Goal: Task Accomplishment & Management: Complete application form

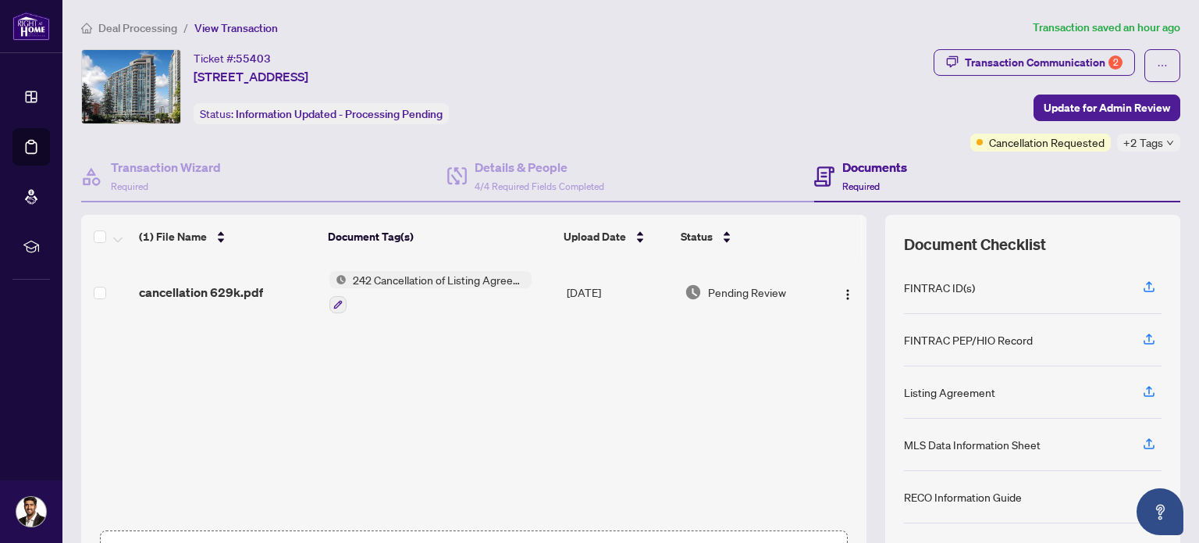
scroll to position [111, 0]
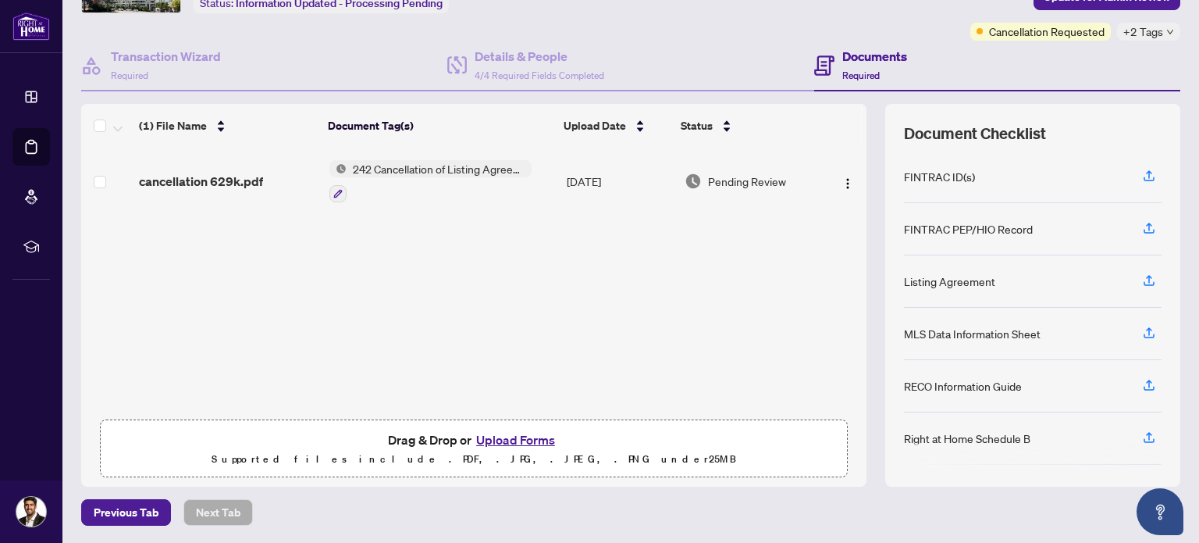
click at [499, 441] on button "Upload Forms" at bounding box center [516, 439] width 88 height 20
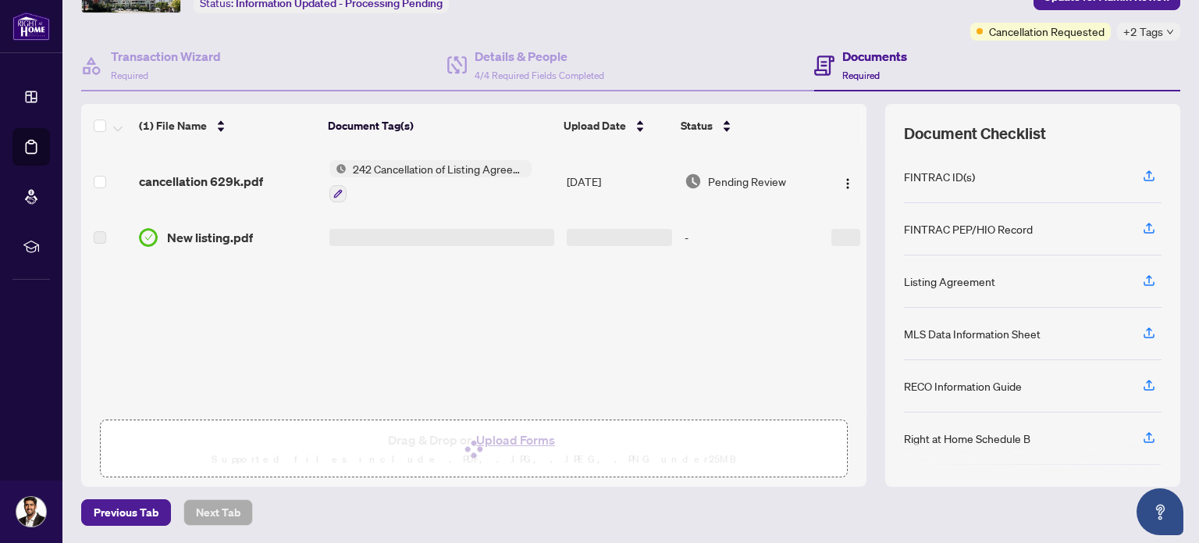
click at [207, 237] on span "New listing.pdf" at bounding box center [210, 237] width 86 height 19
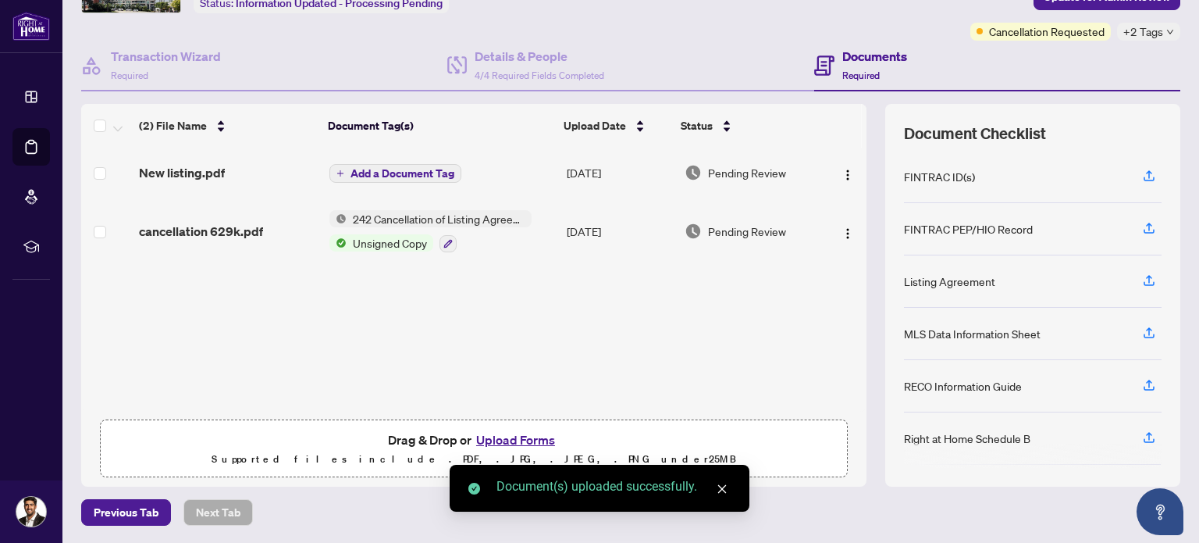
click at [179, 173] on span "New listing.pdf" at bounding box center [182, 172] width 86 height 19
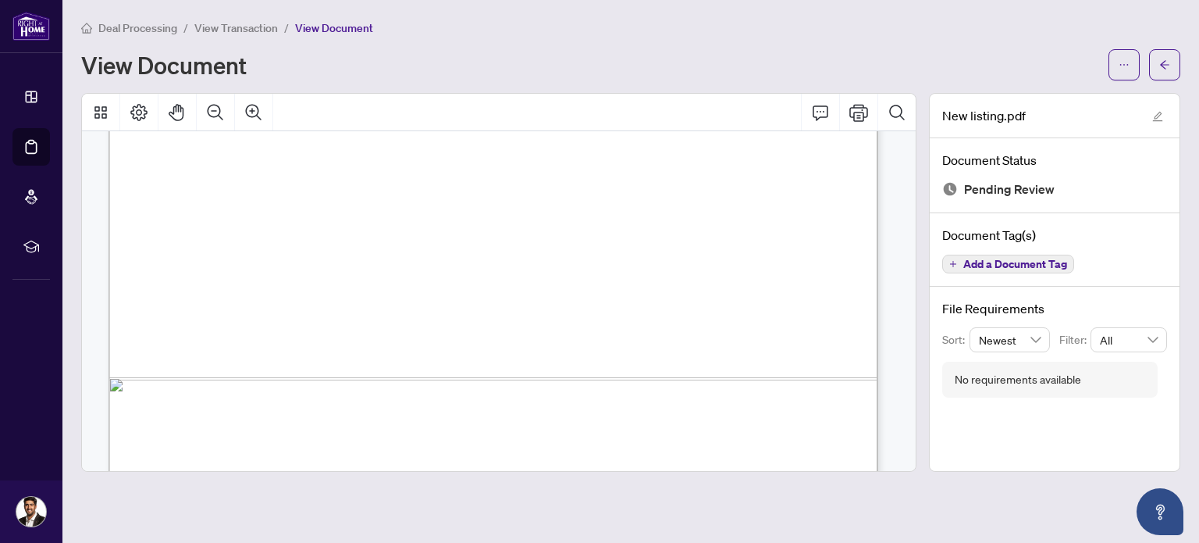
scroll to position [7082, 0]
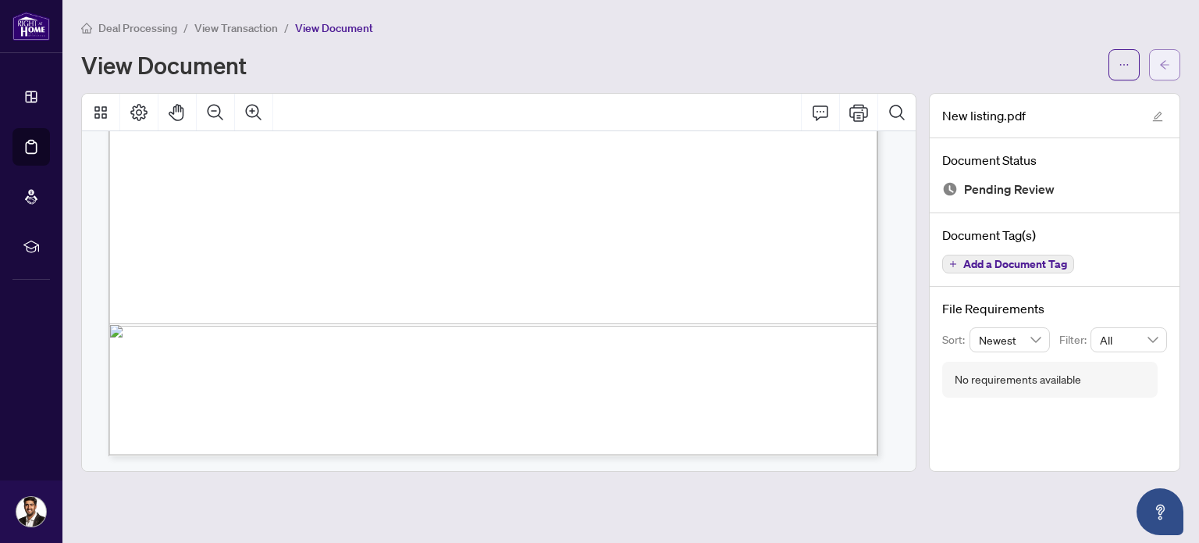
click at [1160, 69] on icon "arrow-left" at bounding box center [1165, 64] width 11 height 11
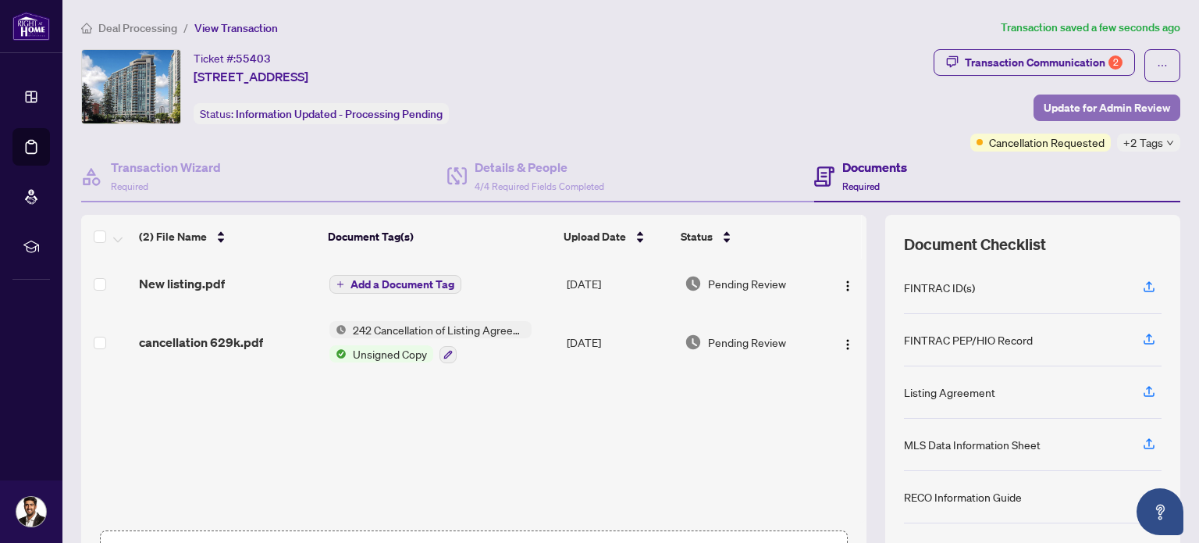
click at [1120, 112] on span "Update for Admin Review" at bounding box center [1107, 107] width 127 height 25
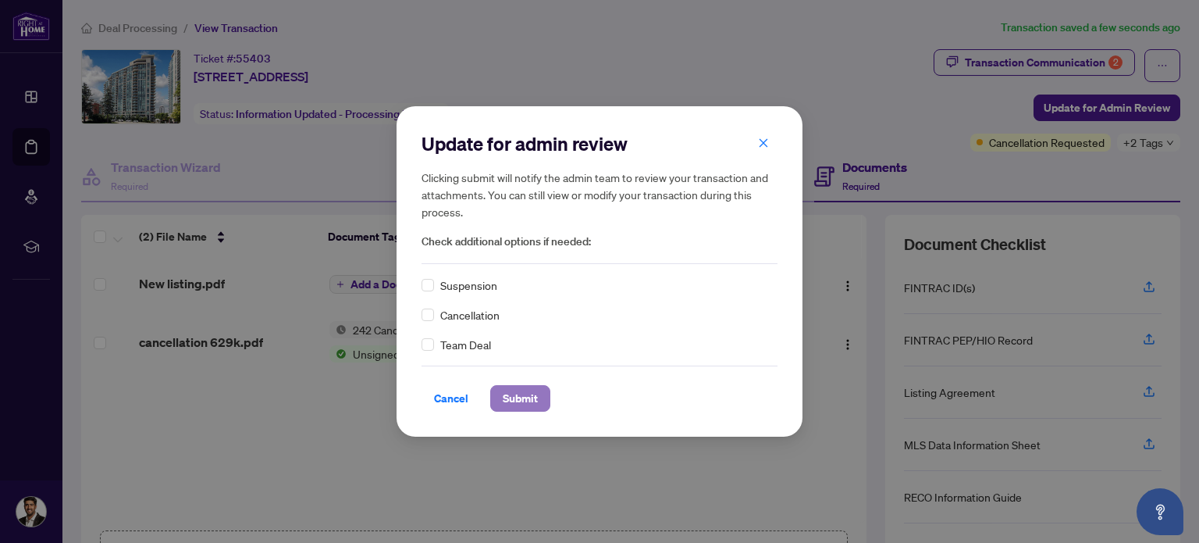
click at [523, 402] on span "Submit" at bounding box center [520, 398] width 35 height 25
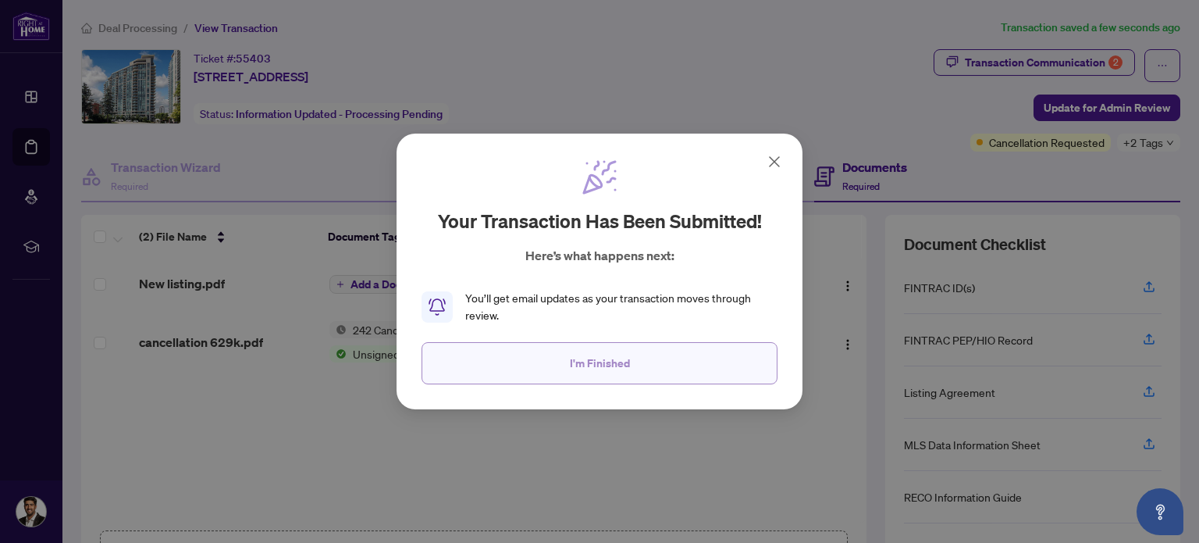
click at [547, 381] on button "I'm Finished" at bounding box center [600, 363] width 356 height 42
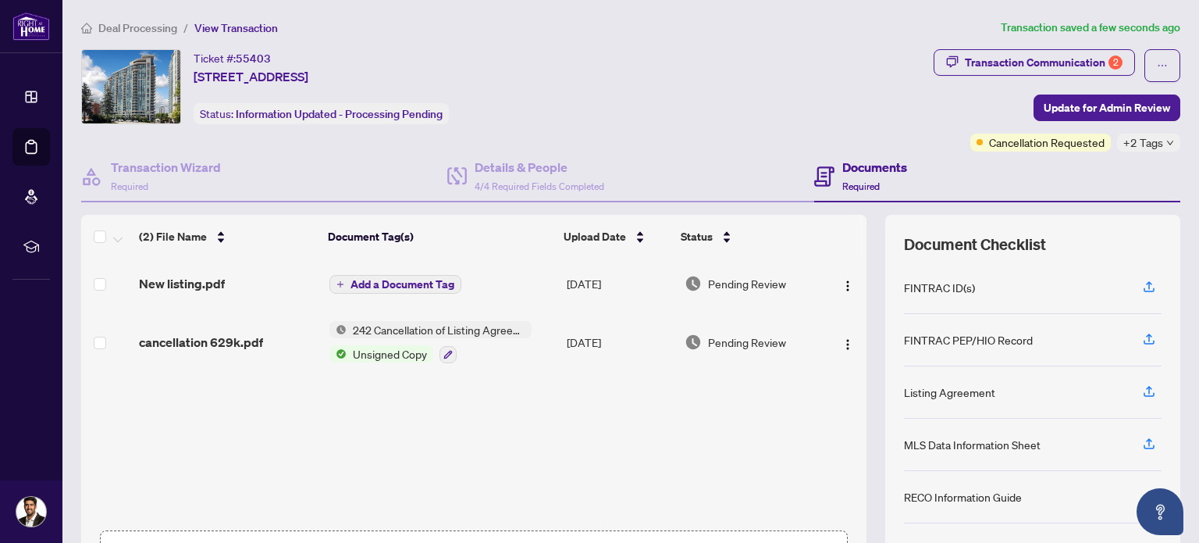
click at [369, 288] on span "Add a Document Tag" at bounding box center [403, 284] width 104 height 11
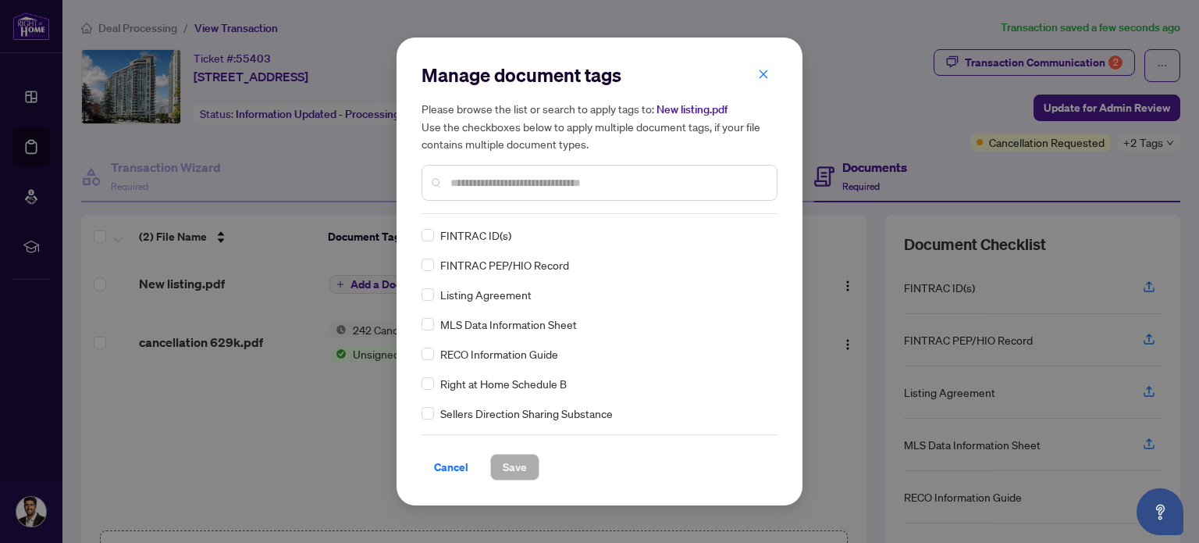
click at [464, 188] on input "text" at bounding box center [608, 182] width 314 height 17
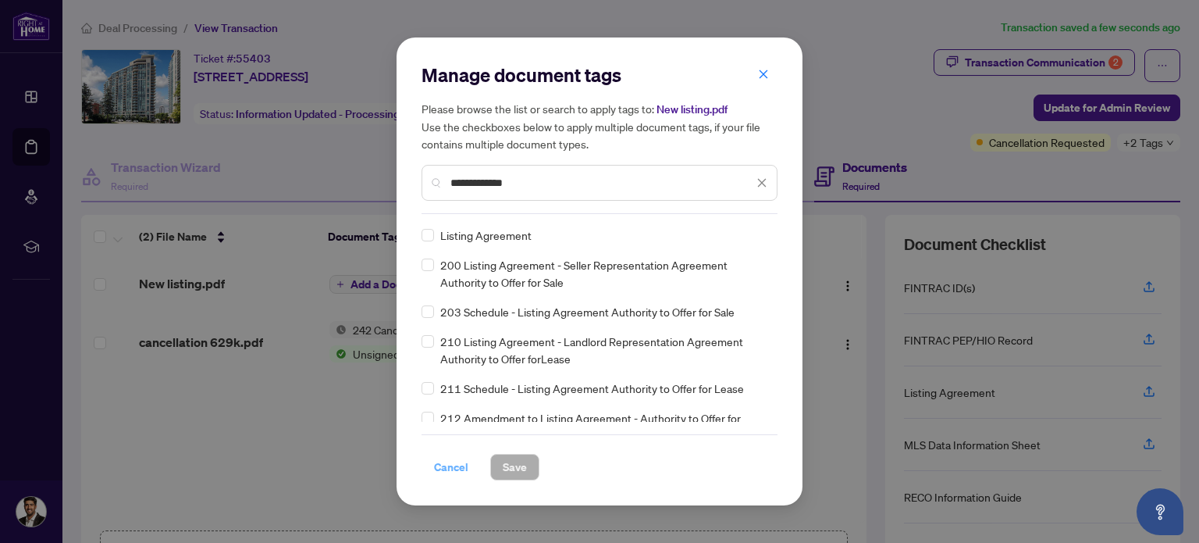
type input "**********"
click at [454, 470] on span "Cancel" at bounding box center [451, 466] width 34 height 25
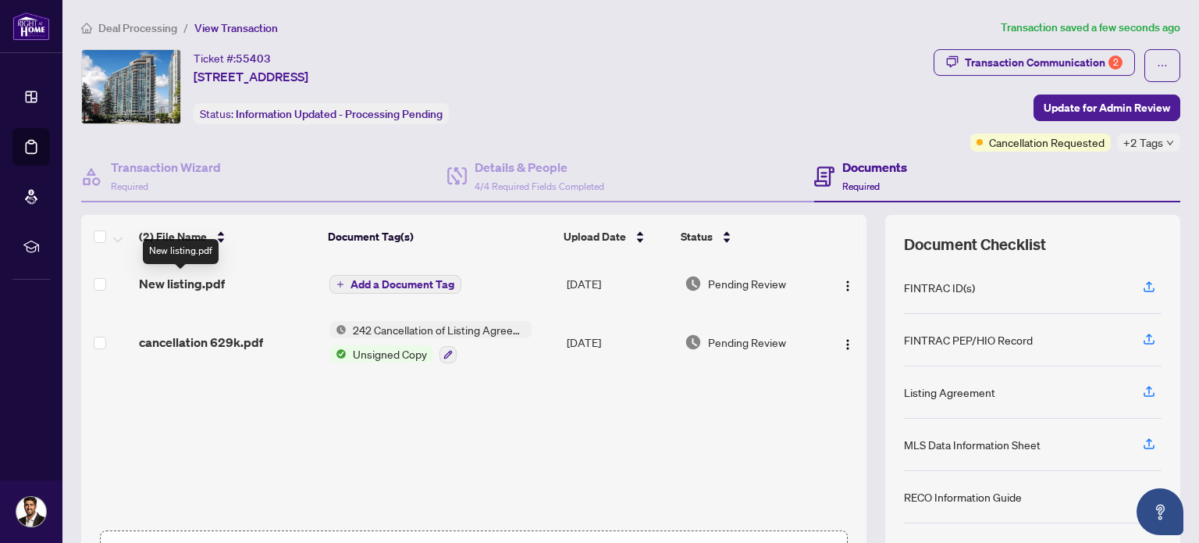
click at [185, 279] on span "New listing.pdf" at bounding box center [182, 283] width 86 height 19
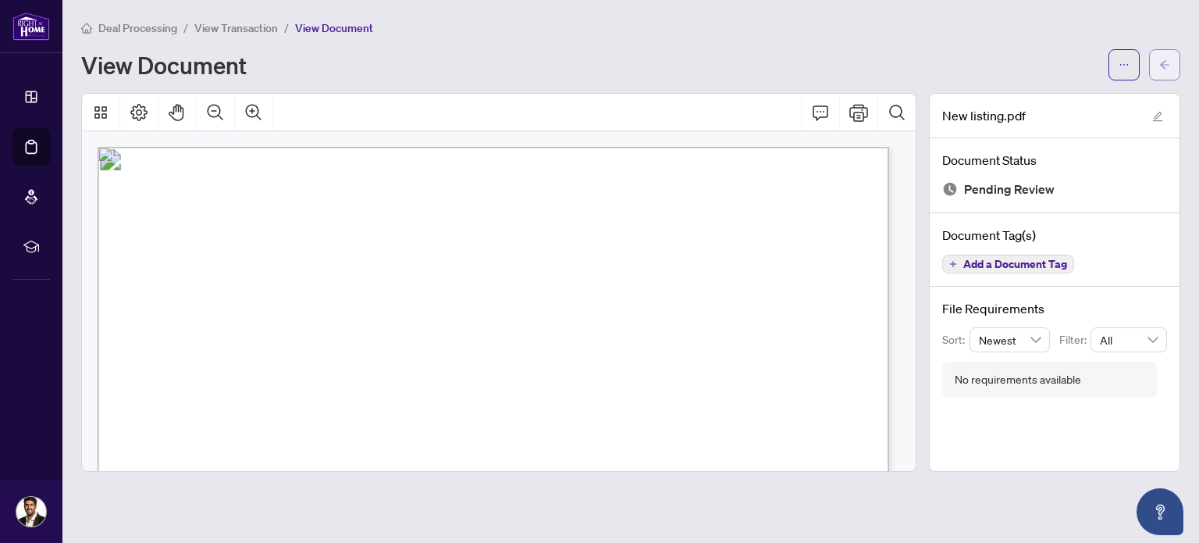
click at [1151, 69] on button "button" at bounding box center [1164, 64] width 31 height 31
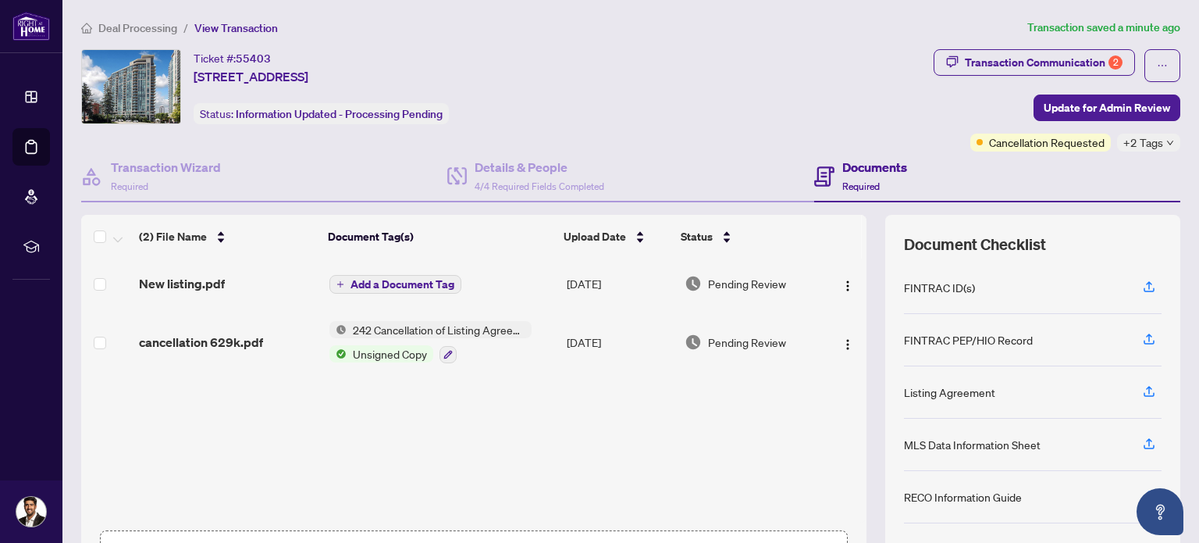
click at [440, 286] on span "Add a Document Tag" at bounding box center [403, 284] width 104 height 11
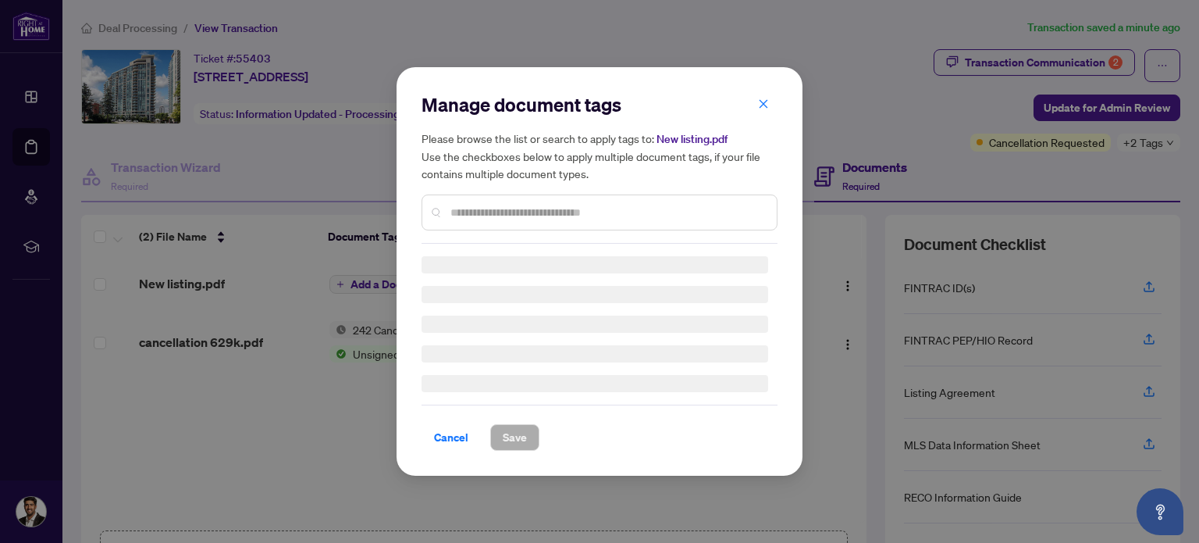
click at [509, 203] on div at bounding box center [600, 212] width 356 height 36
click at [524, 221] on div "Manage document tags Please browse the list or search to apply tags to: New lis…" at bounding box center [600, 271] width 356 height 358
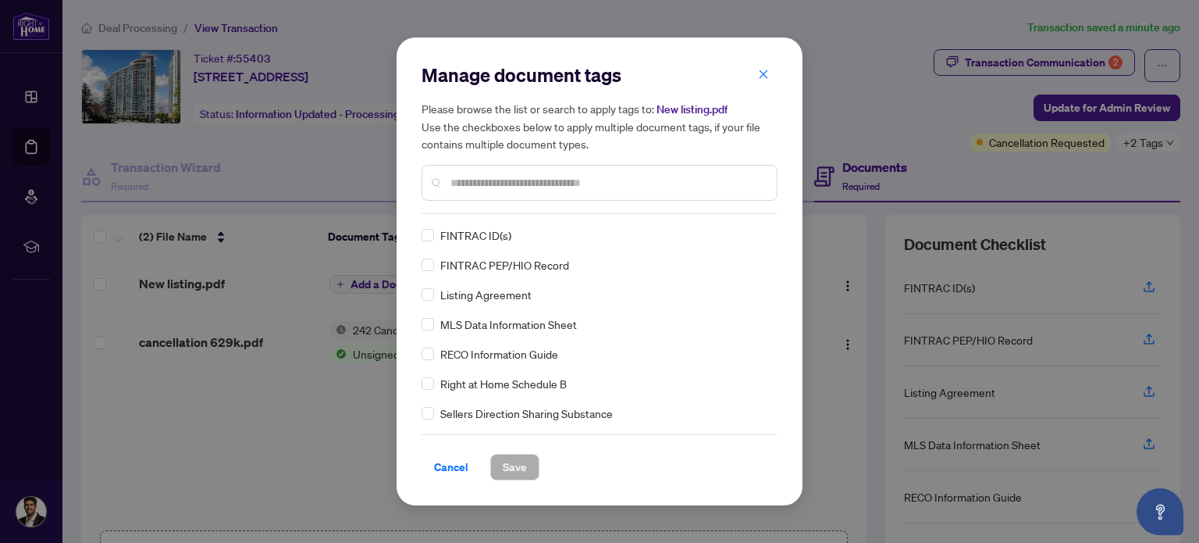
drag, startPoint x: 515, startPoint y: 193, endPoint x: 512, endPoint y: 185, distance: 8.4
click at [512, 185] on div at bounding box center [600, 183] width 356 height 36
click at [512, 185] on input "text" at bounding box center [608, 182] width 314 height 17
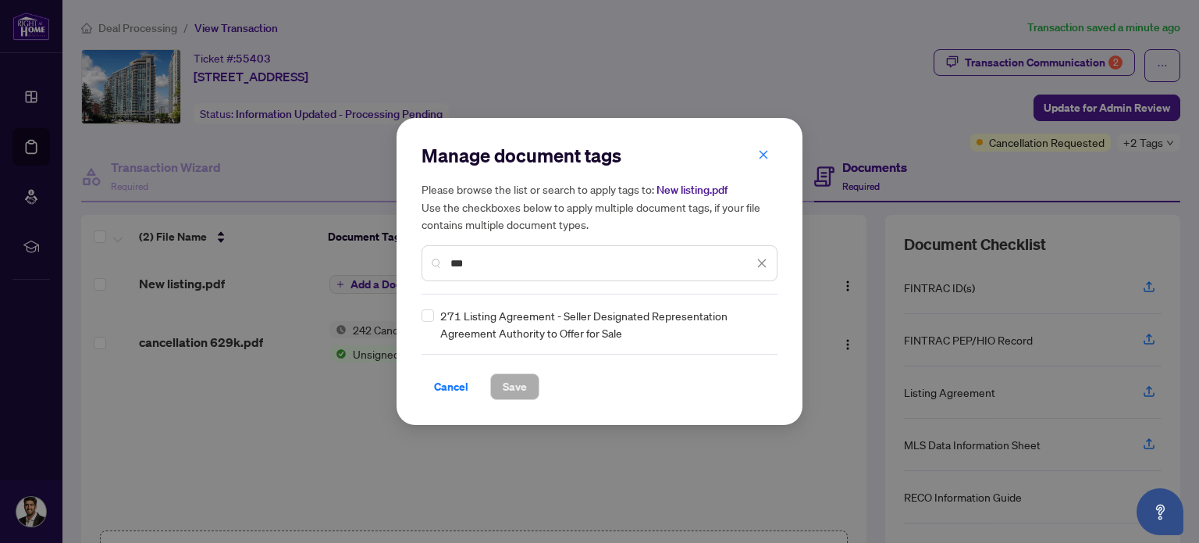
type input "***"
click at [531, 384] on button "Save" at bounding box center [514, 386] width 49 height 27
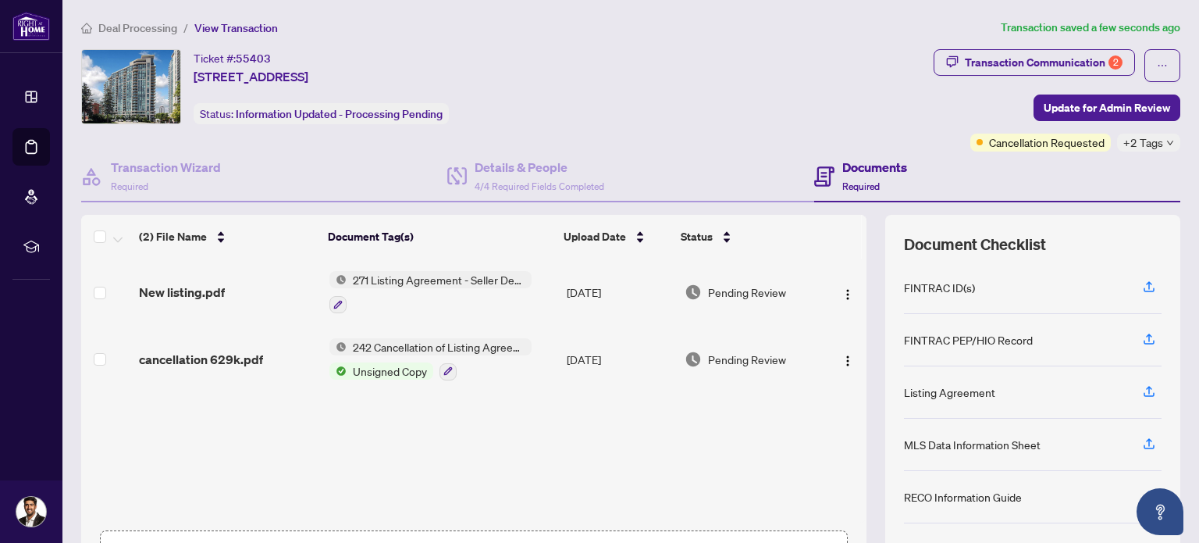
click at [340, 298] on button "button" at bounding box center [338, 304] width 17 height 17
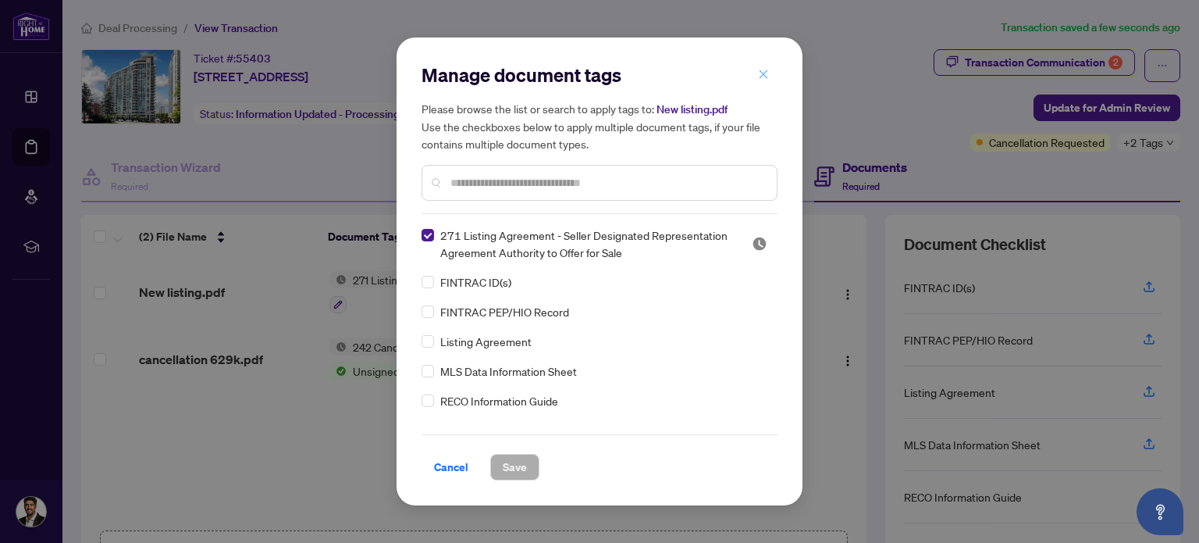
click at [761, 74] on icon "close" at bounding box center [763, 74] width 11 height 11
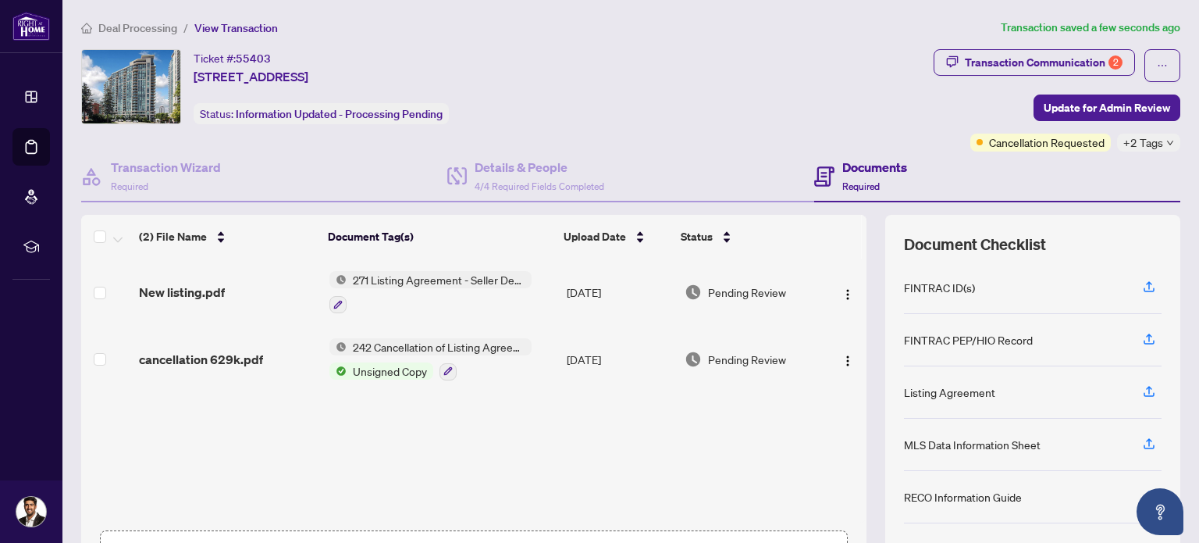
click at [174, 286] on span "New listing.pdf" at bounding box center [182, 292] width 86 height 19
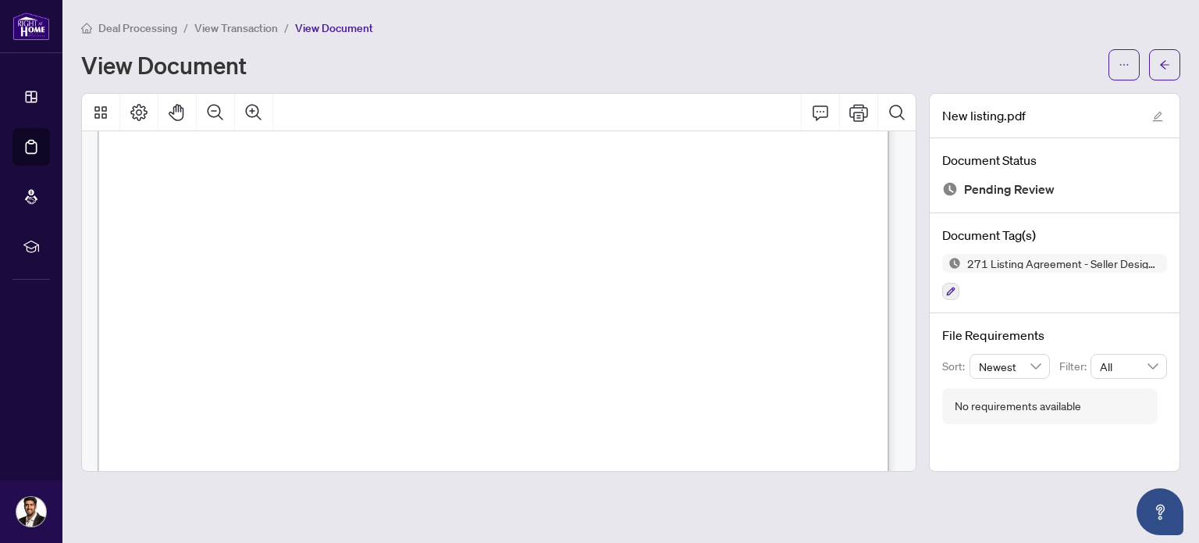
scroll to position [4531, 0]
drag, startPoint x: 898, startPoint y: 337, endPoint x: 884, endPoint y: 268, distance: 70.1
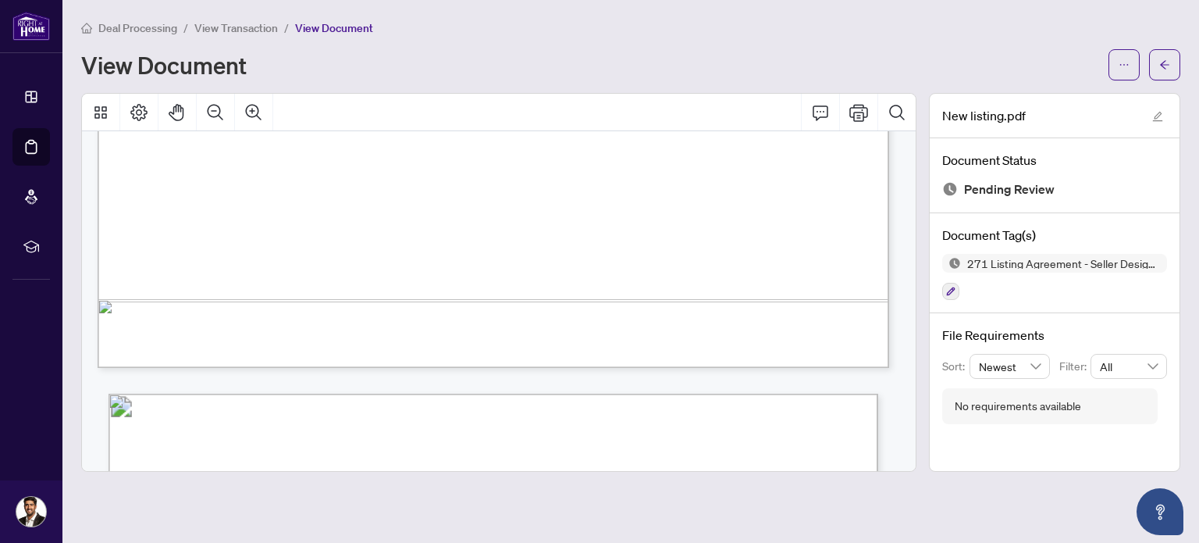
scroll to position [6160, 0]
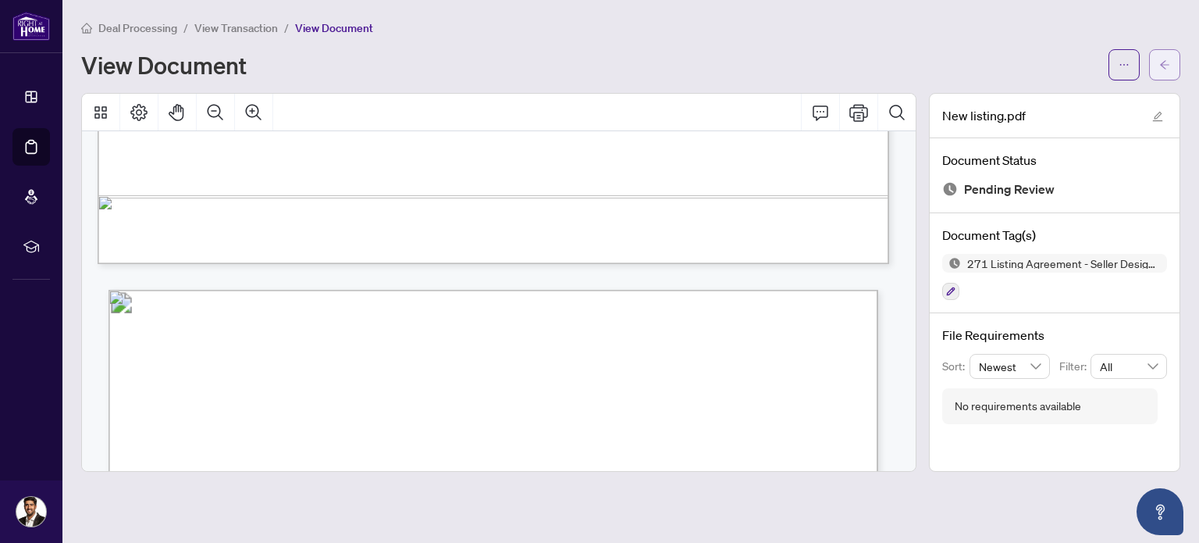
click at [1172, 66] on button "button" at bounding box center [1164, 64] width 31 height 31
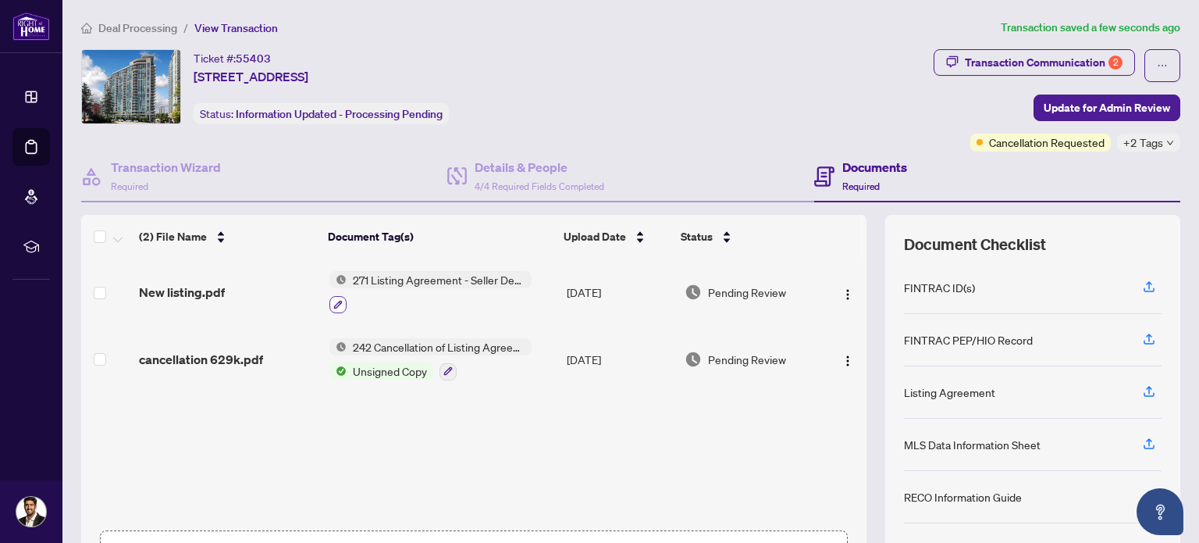
click at [330, 305] on button "button" at bounding box center [338, 304] width 17 height 17
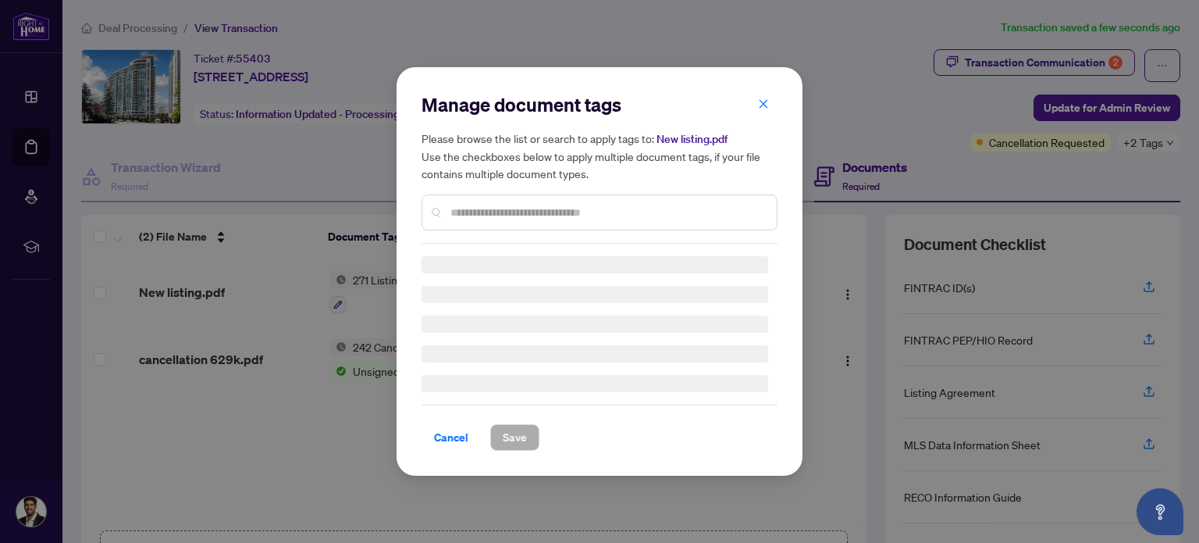
click at [492, 212] on div "Manage document tags Please browse the list or search to apply tags to: New lis…" at bounding box center [600, 167] width 356 height 151
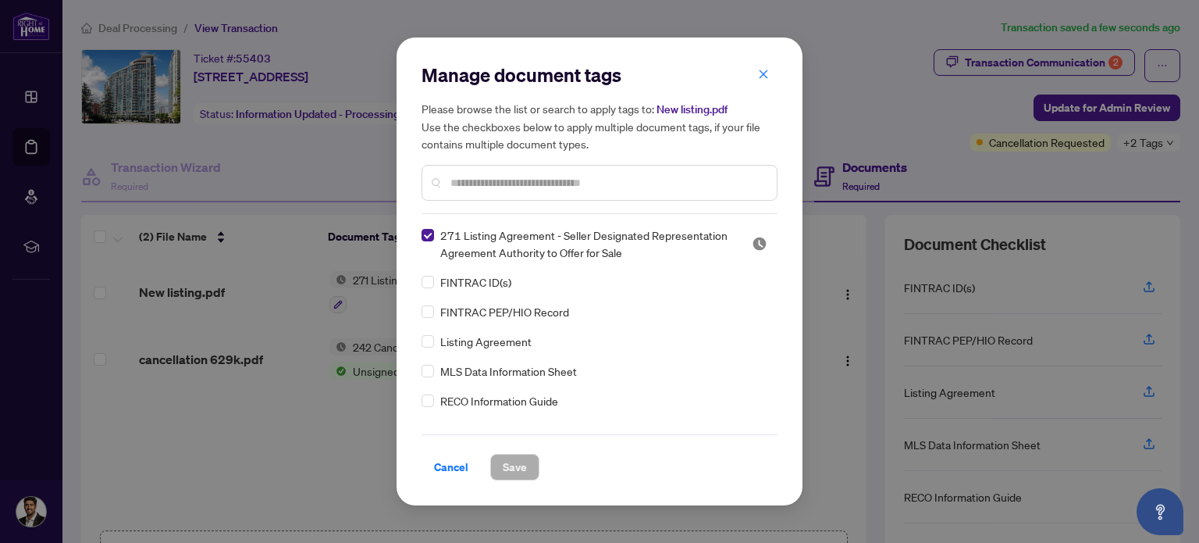
click at [501, 190] on input "text" at bounding box center [608, 182] width 314 height 17
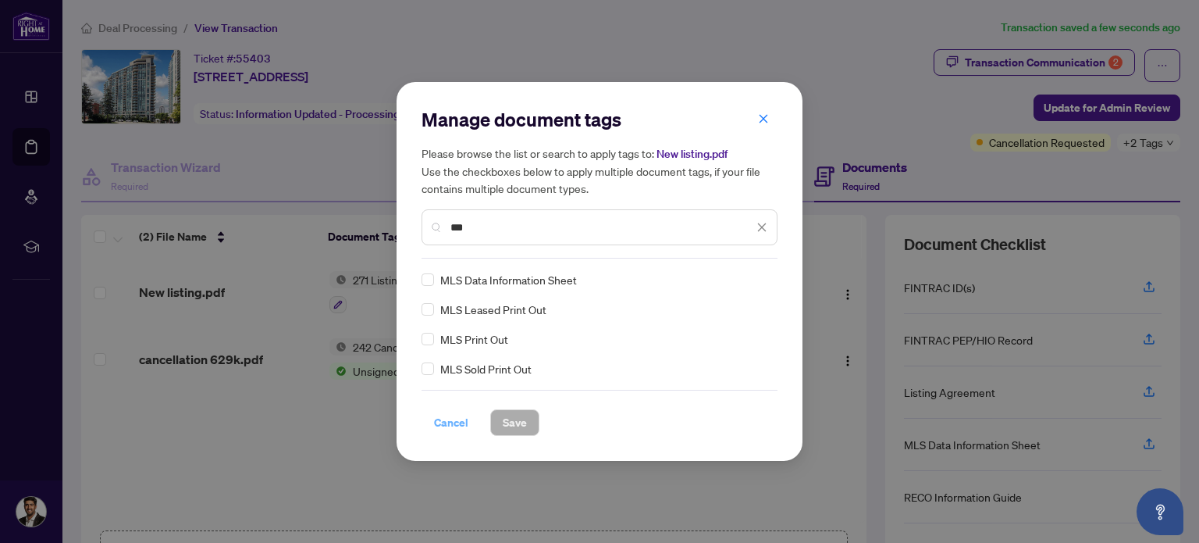
type input "***"
click at [442, 419] on span "Cancel" at bounding box center [451, 422] width 34 height 25
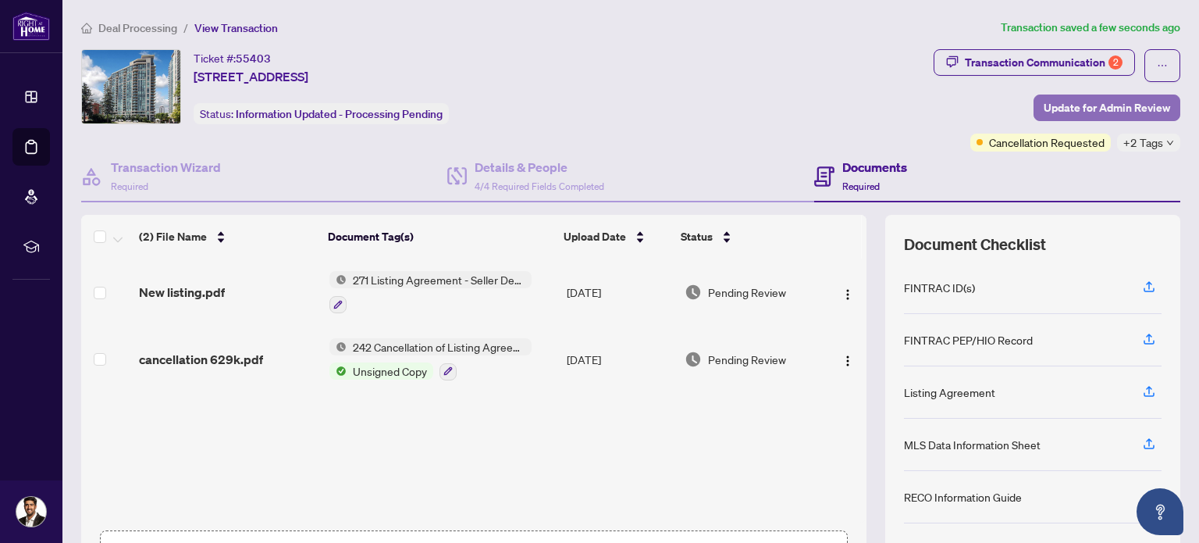
click at [1118, 106] on span "Update for Admin Review" at bounding box center [1107, 107] width 127 height 25
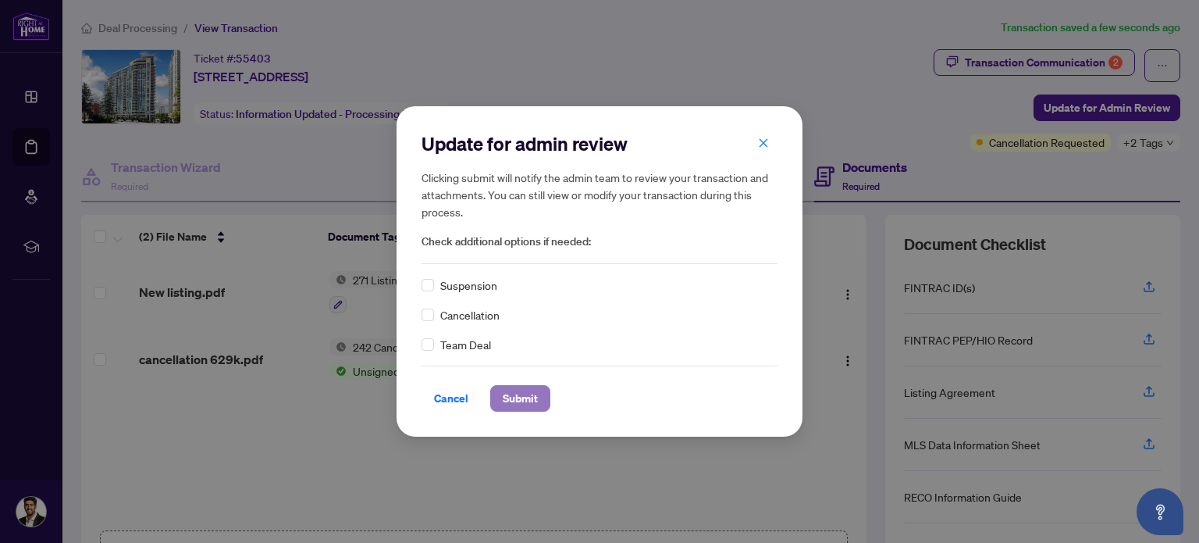
click at [528, 406] on span "Submit" at bounding box center [520, 398] width 35 height 25
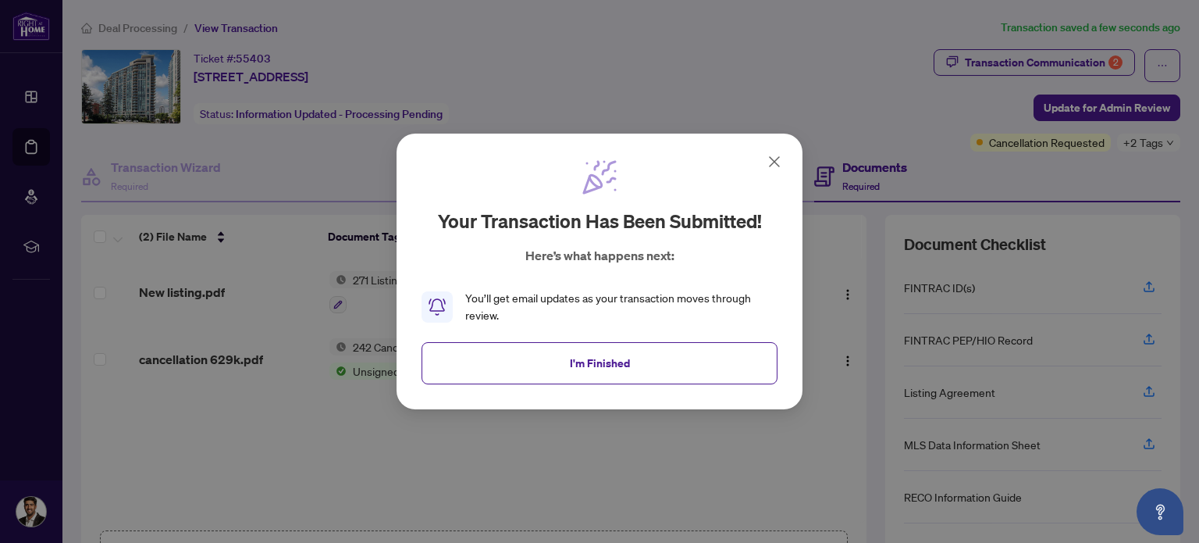
click at [684, 343] on button "I'm Finished" at bounding box center [600, 363] width 356 height 42
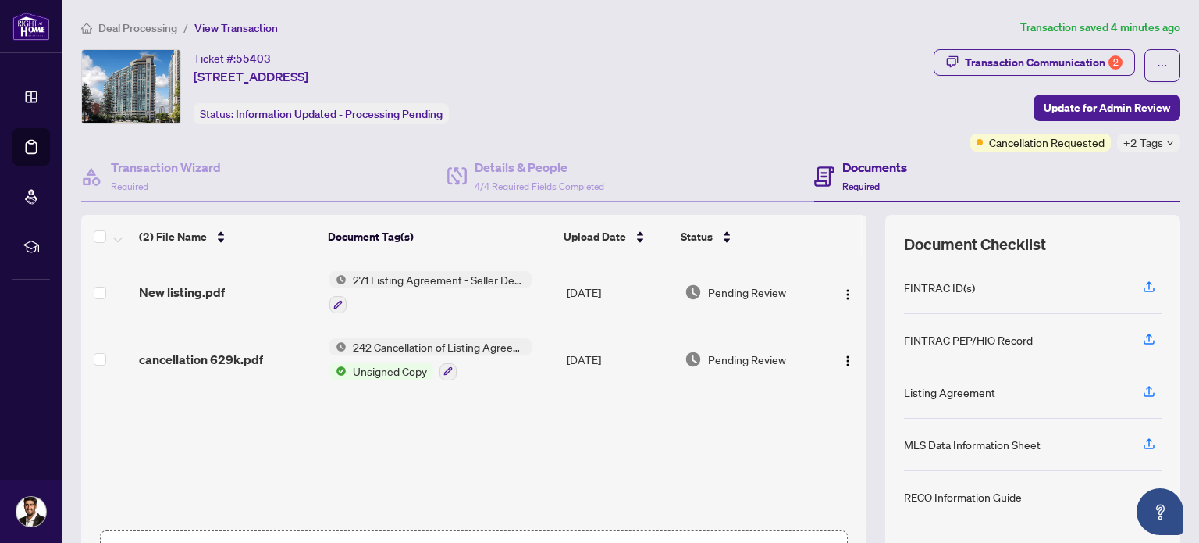
click at [391, 369] on span "Unsigned Copy" at bounding box center [390, 370] width 87 height 17
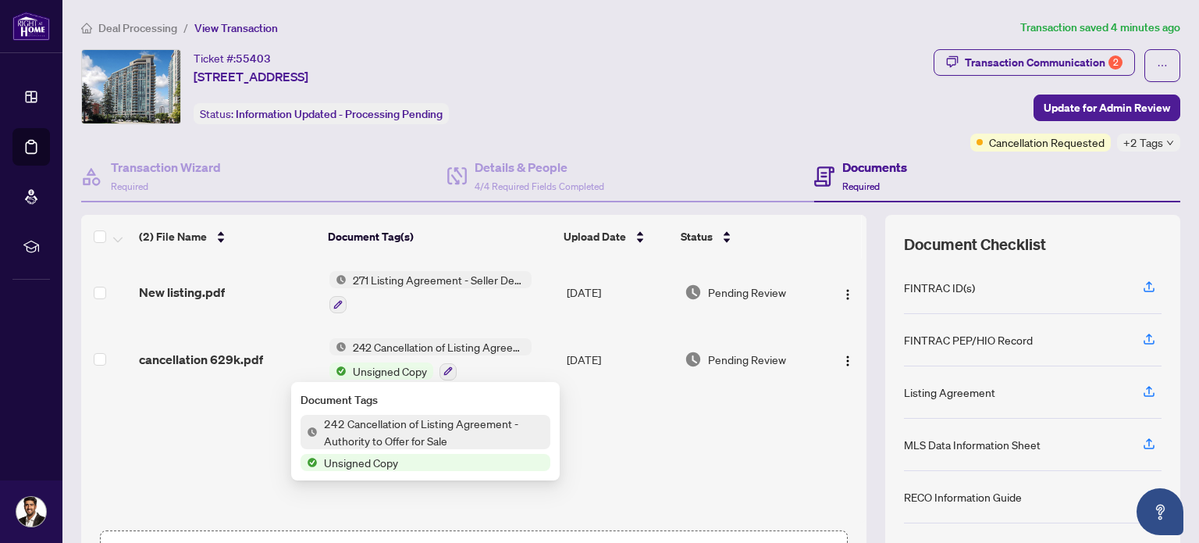
click at [147, 362] on span "cancellation 629k.pdf" at bounding box center [201, 359] width 124 height 19
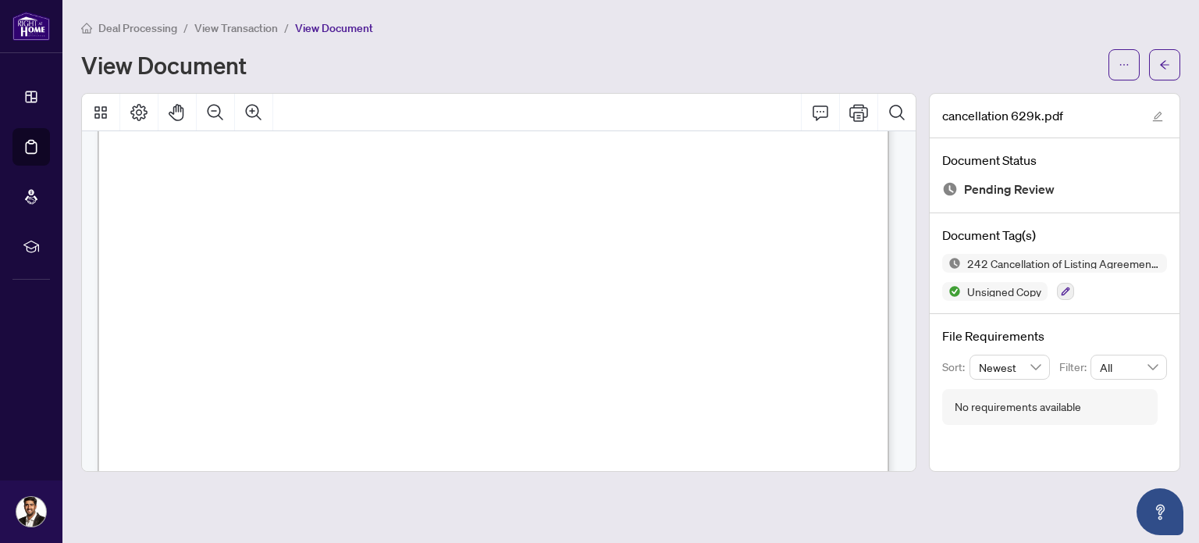
scroll to position [715, 0]
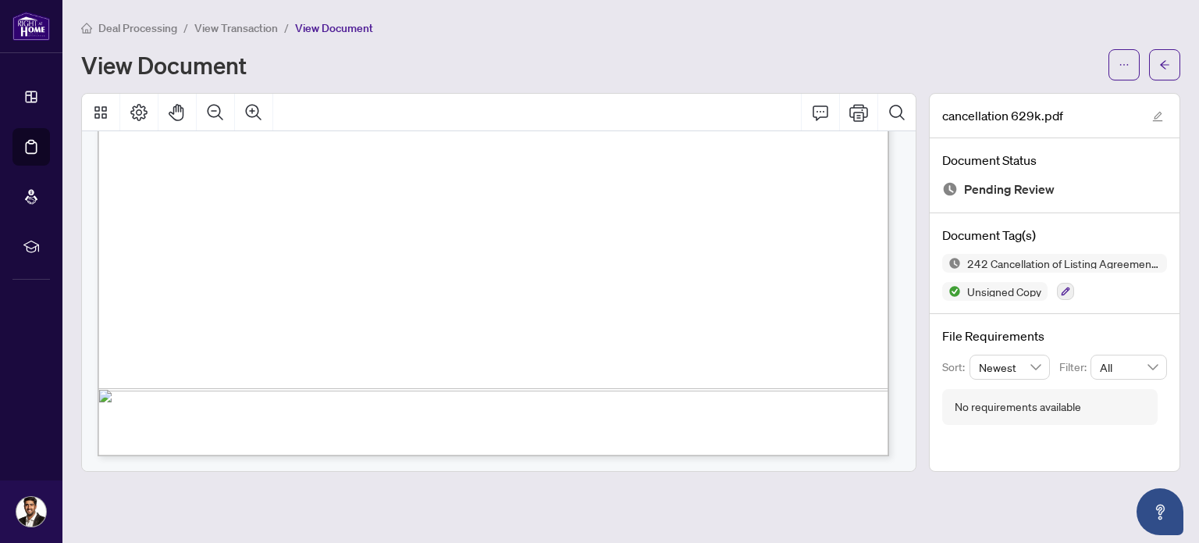
click at [1185, 65] on main "Deal Processing / View Transaction / View Document View Document cancellation 6…" at bounding box center [630, 271] width 1137 height 543
click at [1170, 71] on button "button" at bounding box center [1164, 64] width 31 height 31
